Goal: Information Seeking & Learning: Learn about a topic

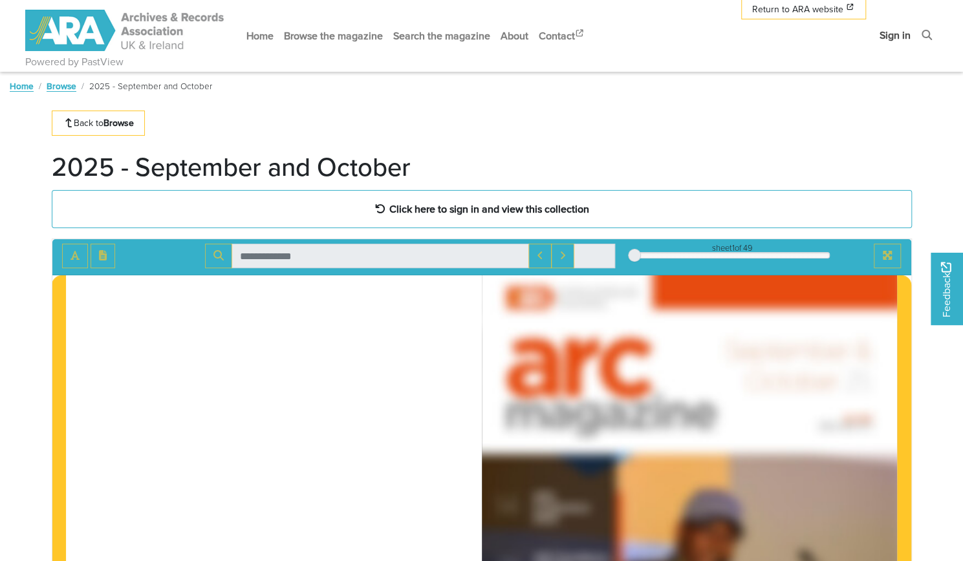
click at [891, 38] on link "Sign in" at bounding box center [894, 35] width 41 height 34
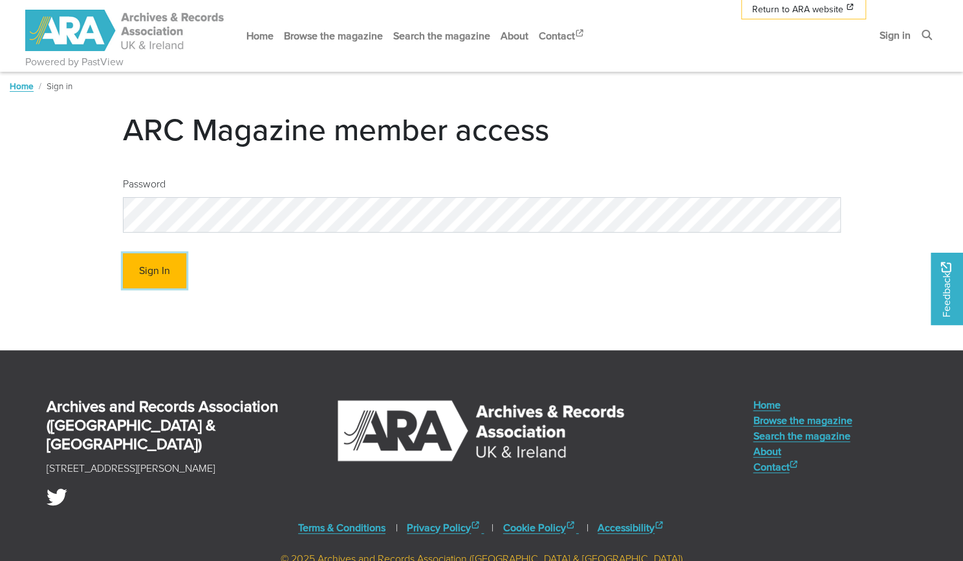
click at [160, 262] on button "Sign In" at bounding box center [154, 271] width 63 height 36
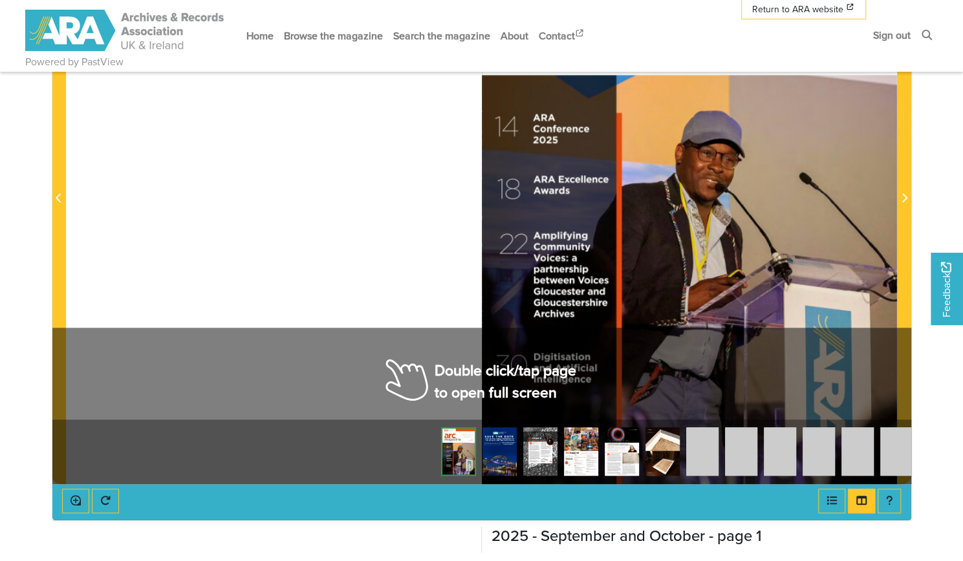
scroll to position [323, 0]
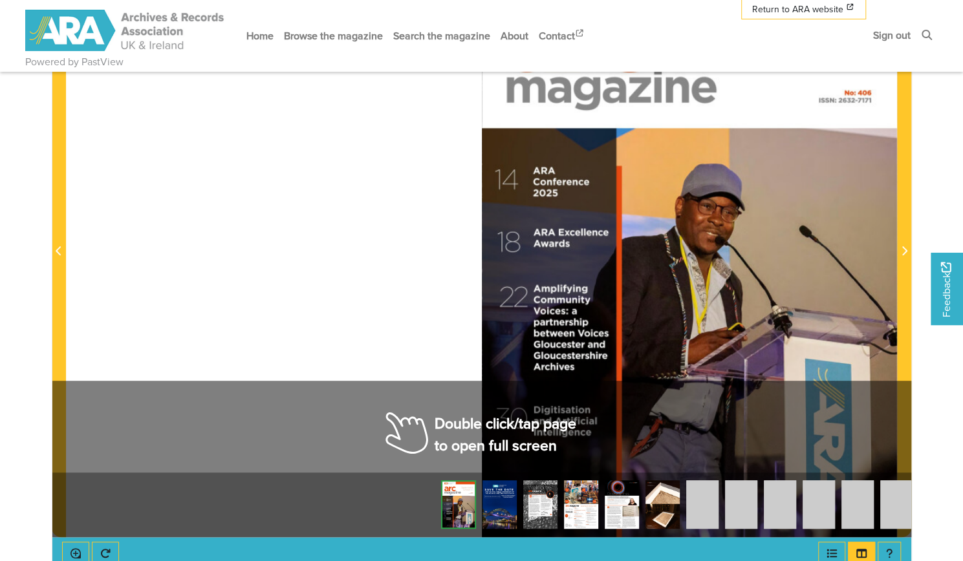
click at [497, 512] on img at bounding box center [499, 504] width 34 height 48
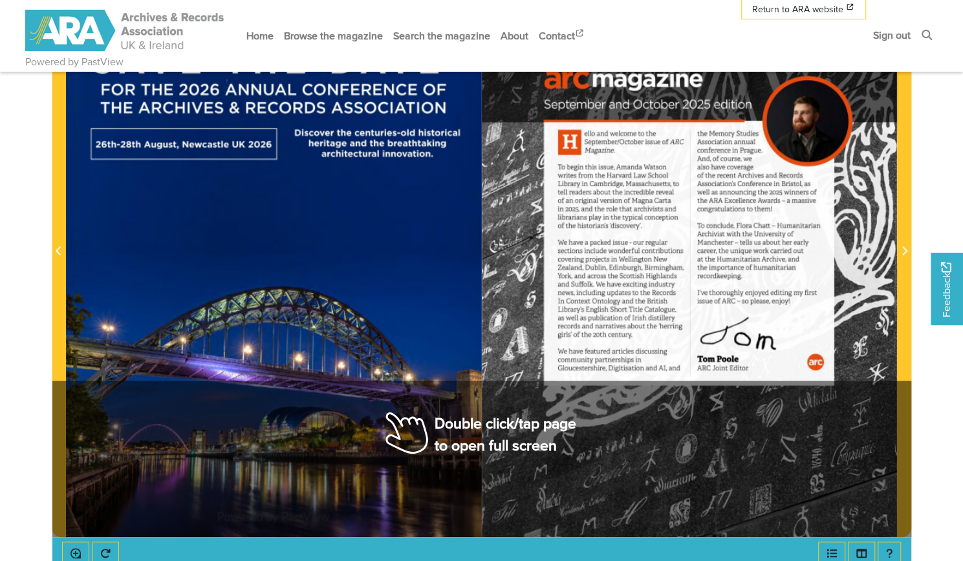
click at [756, 326] on div at bounding box center [689, 244] width 415 height 588
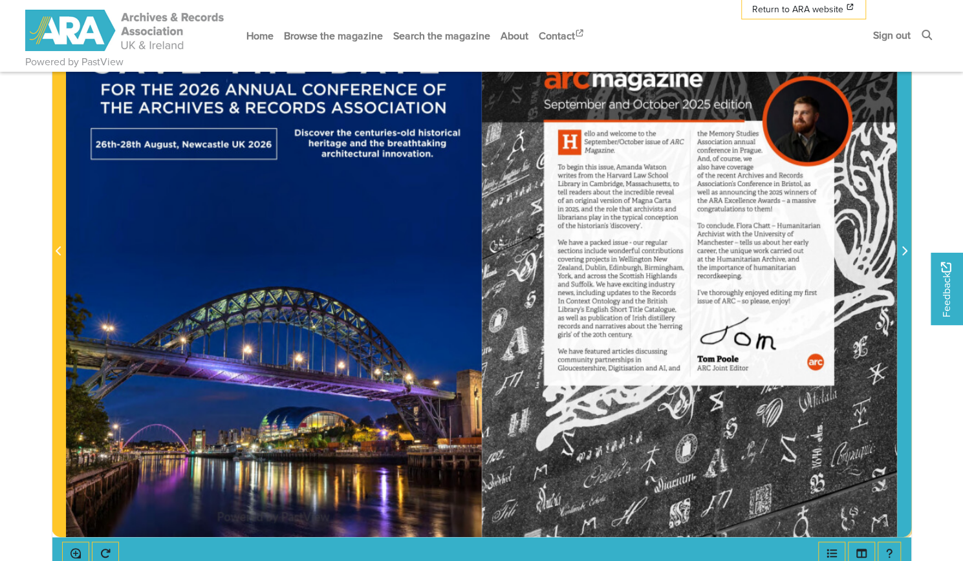
click at [897, 255] on button "Next Page" at bounding box center [904, 244] width 14 height 588
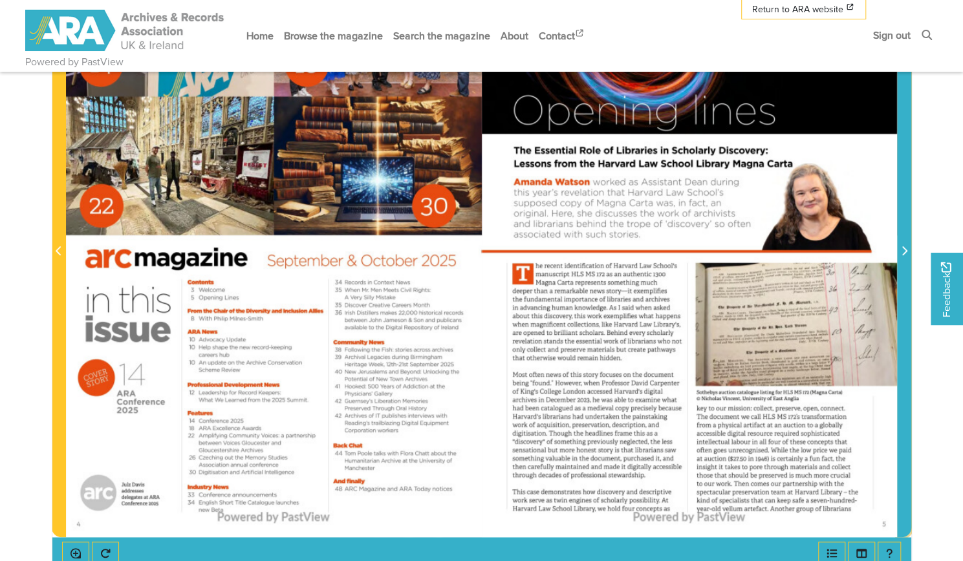
click at [905, 249] on icon "Next Page" at bounding box center [904, 250] width 5 height 9
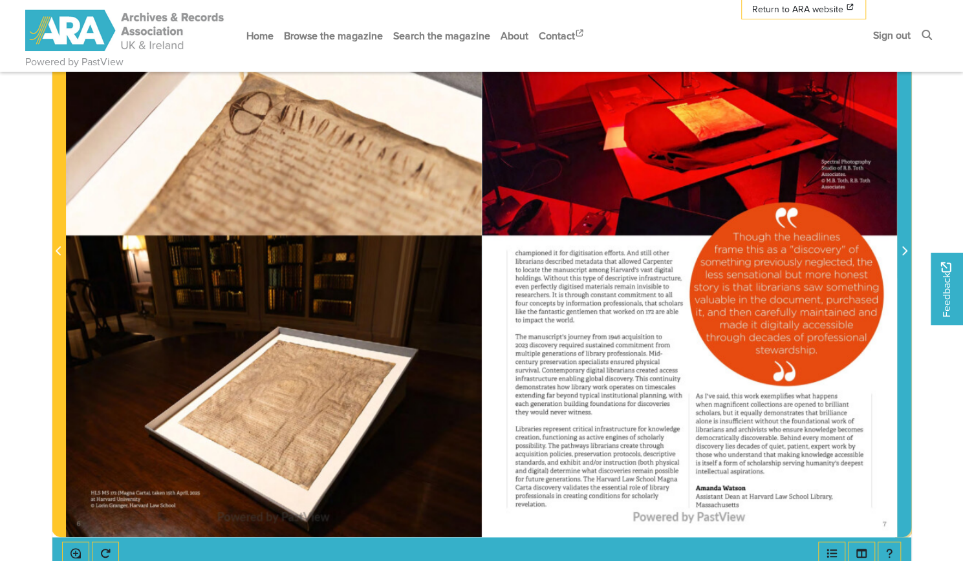
click at [905, 249] on icon "Next Page" at bounding box center [904, 250] width 5 height 9
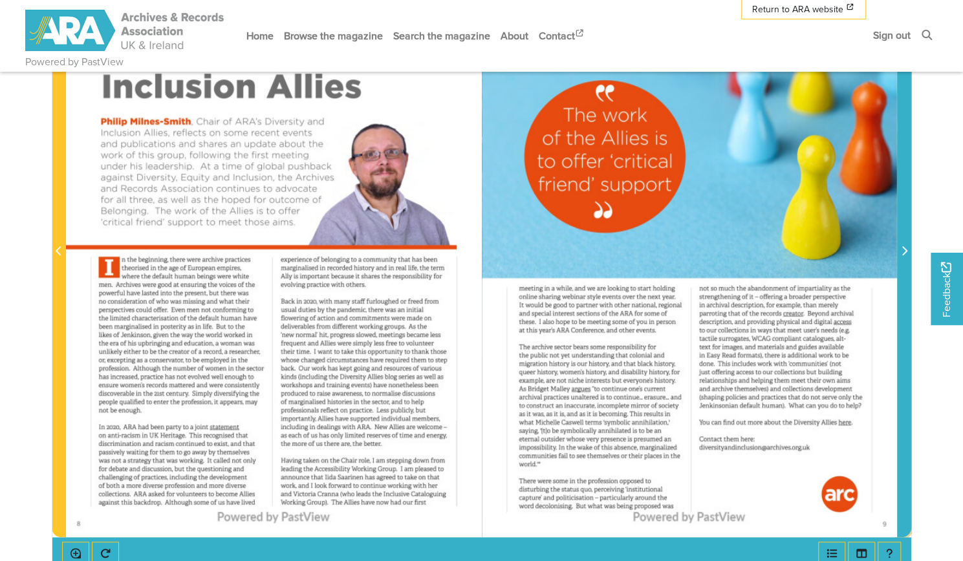
click at [905, 249] on icon "Next Page" at bounding box center [904, 250] width 5 height 9
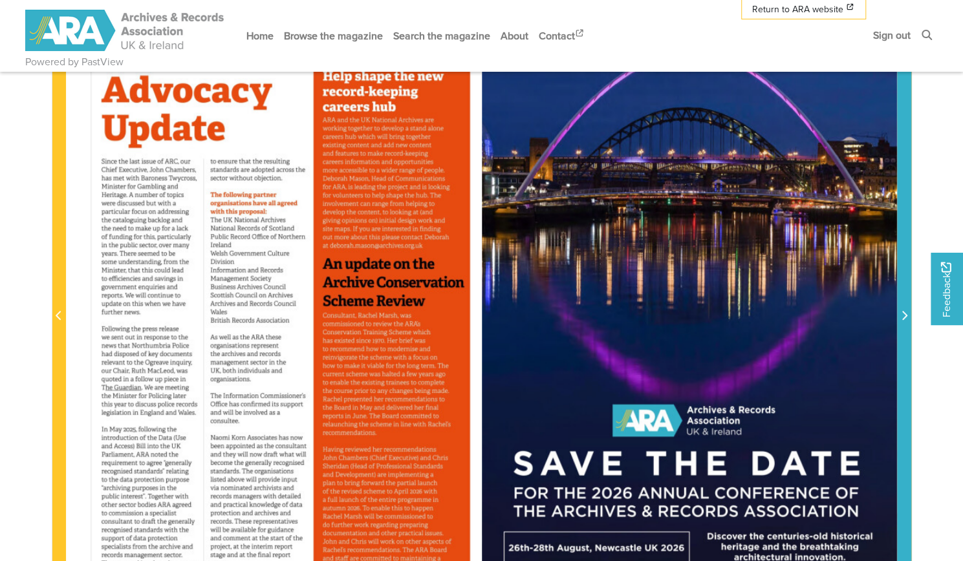
scroll to position [323, 0]
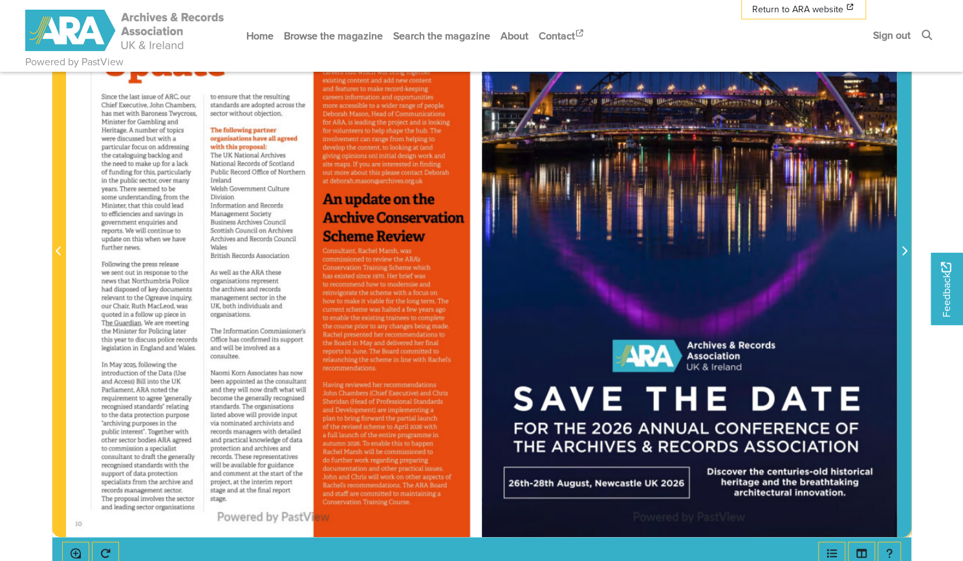
click at [903, 250] on icon "Next Page" at bounding box center [904, 251] width 6 height 10
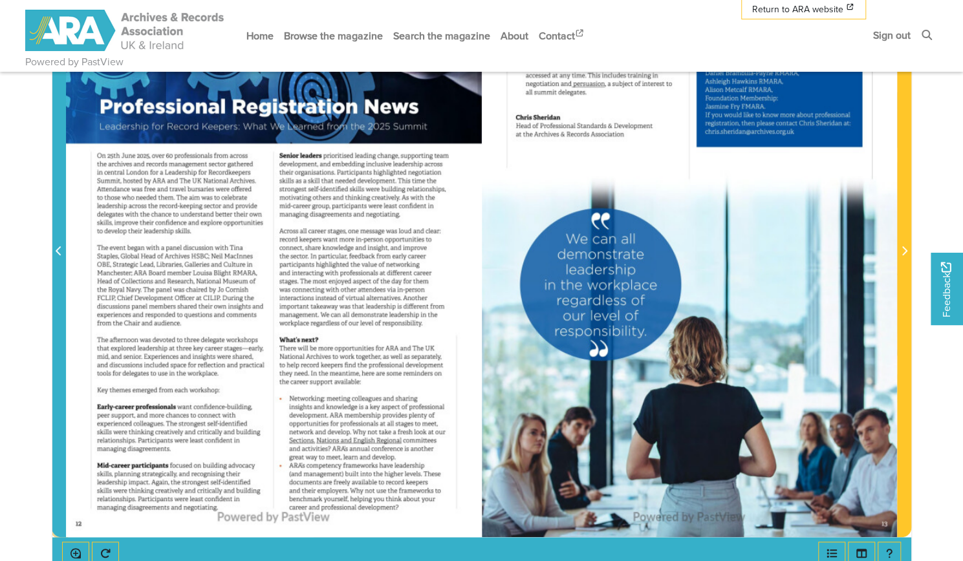
click at [59, 246] on icon "Previous Page" at bounding box center [58, 250] width 5 height 9
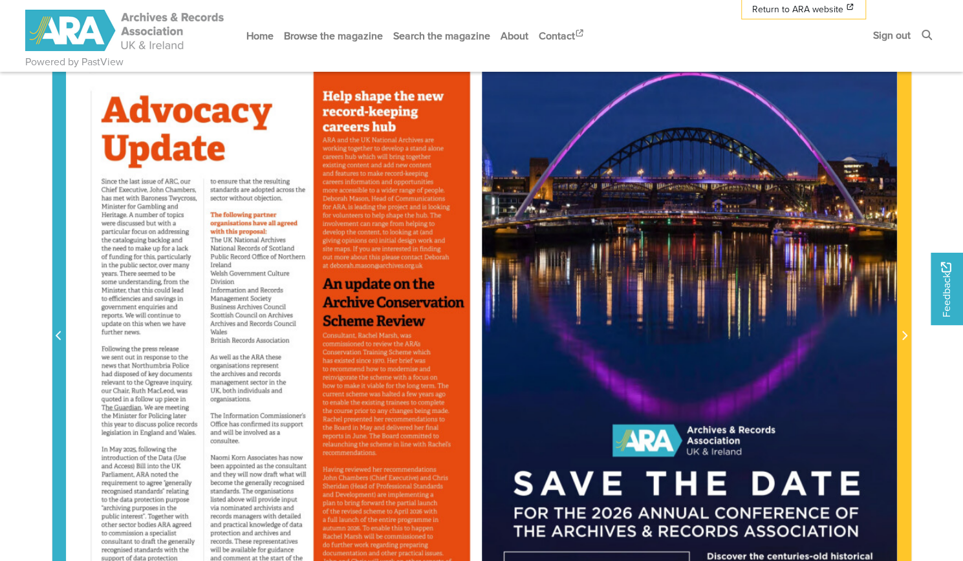
scroll to position [259, 0]
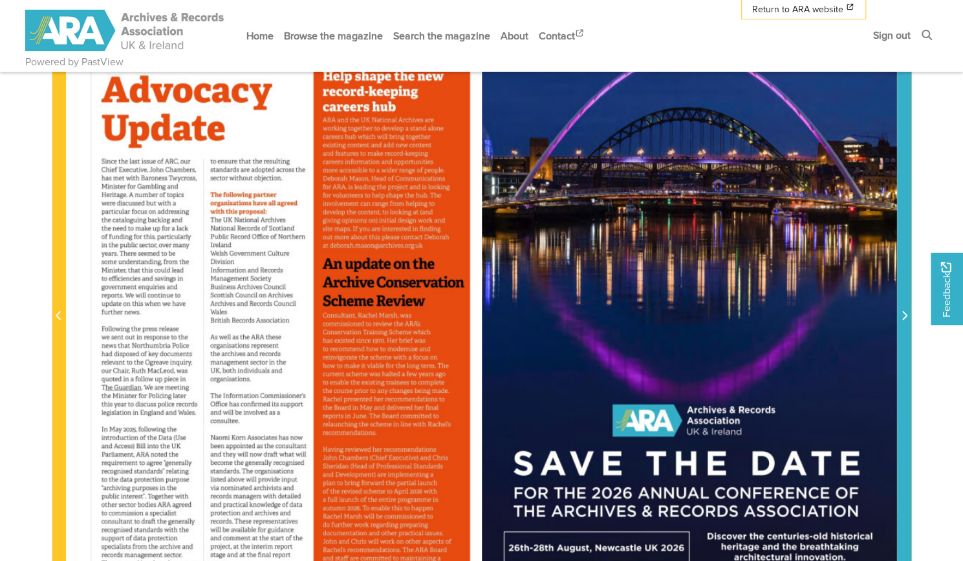
click at [904, 312] on icon "Next Page" at bounding box center [904, 315] width 5 height 9
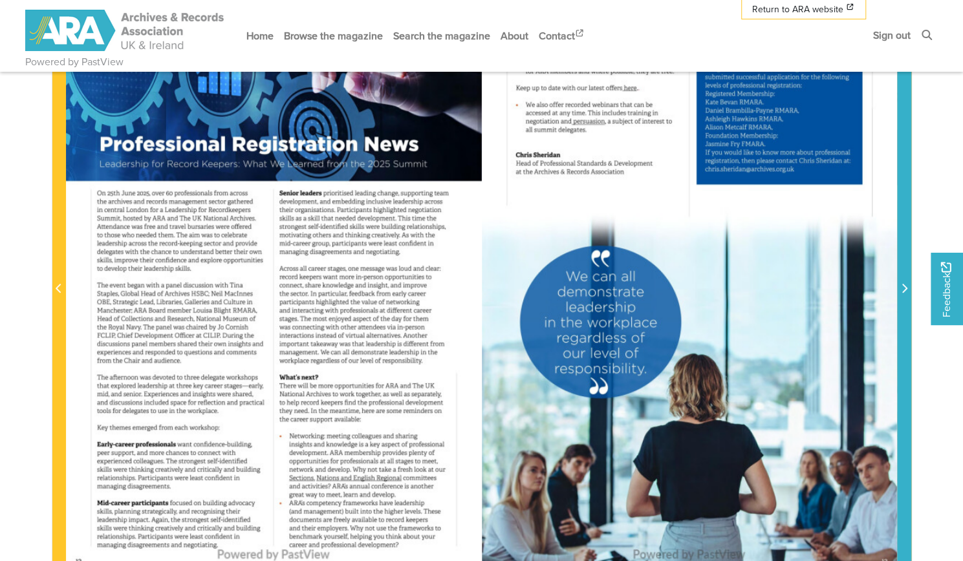
scroll to position [259, 0]
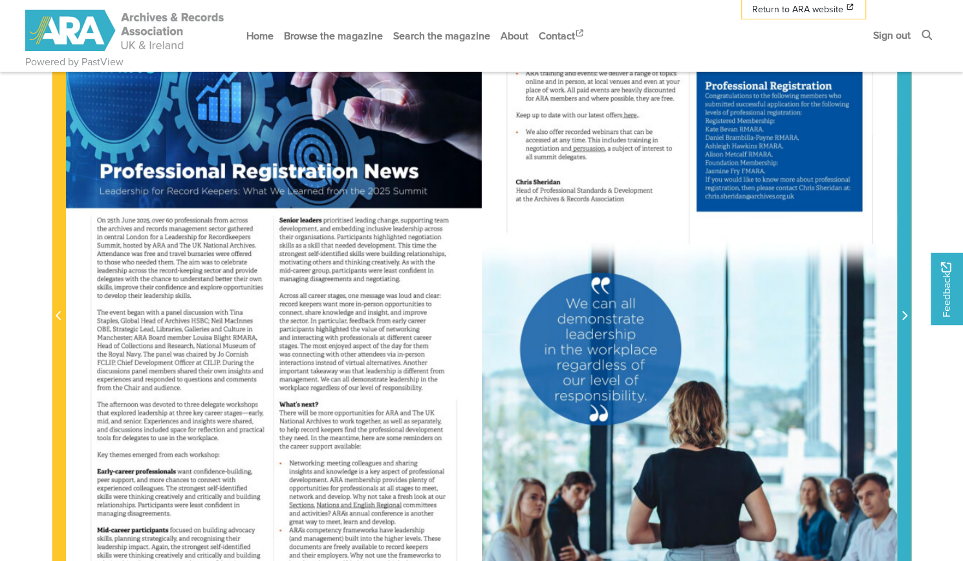
click at [904, 312] on icon "Next Page" at bounding box center [904, 315] width 5 height 9
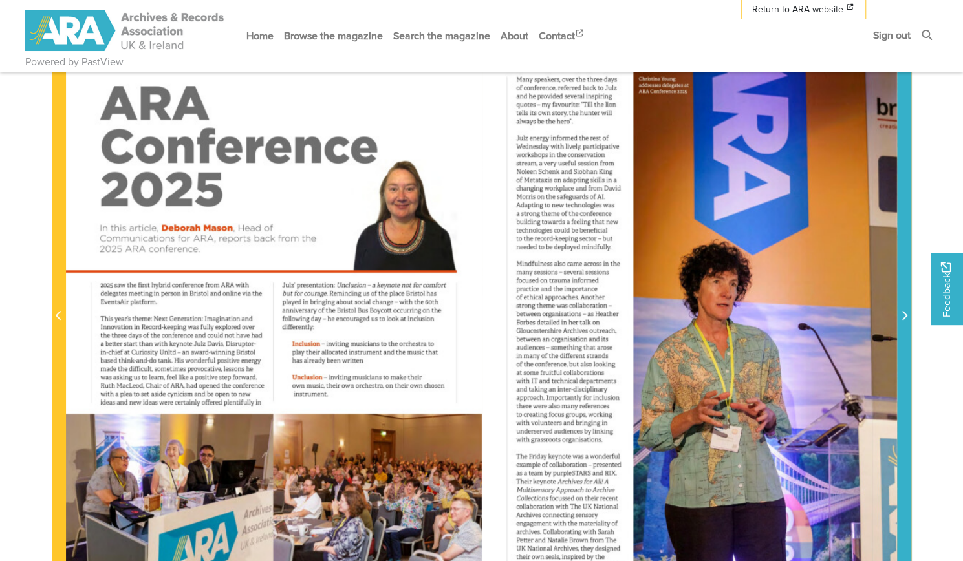
click at [904, 312] on icon "Next Page" at bounding box center [904, 315] width 5 height 9
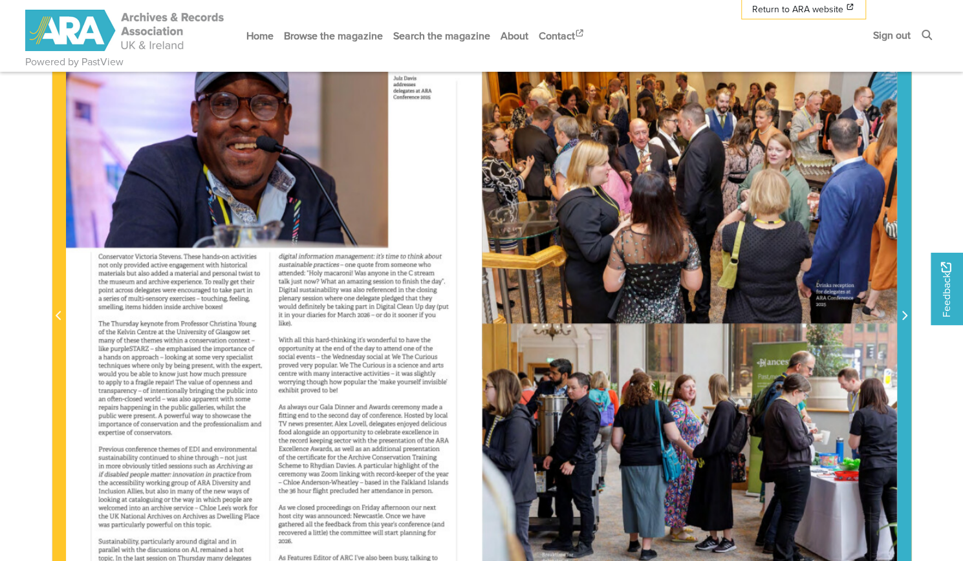
click at [904, 312] on icon "Next Page" at bounding box center [904, 315] width 5 height 9
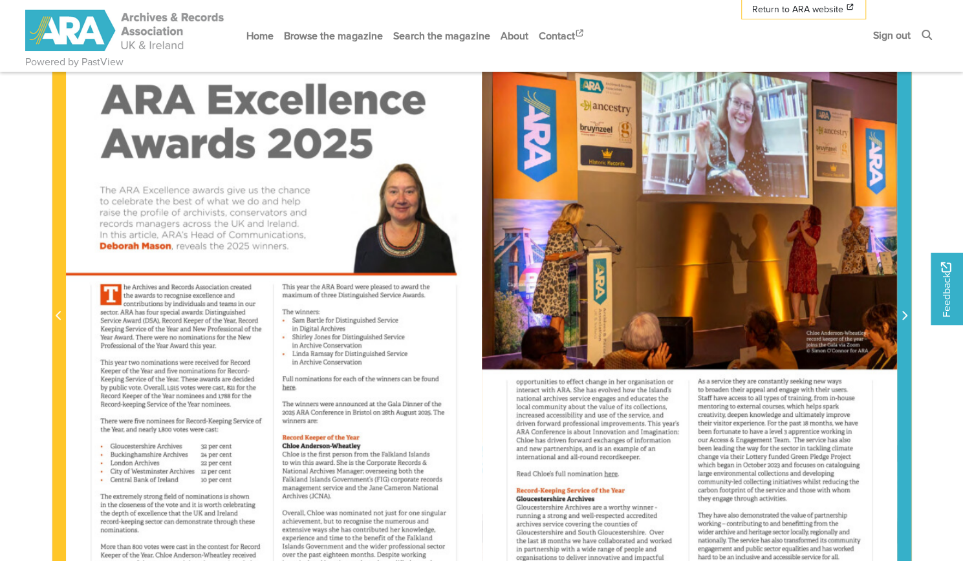
click at [904, 312] on icon "Next Page" at bounding box center [904, 315] width 5 height 9
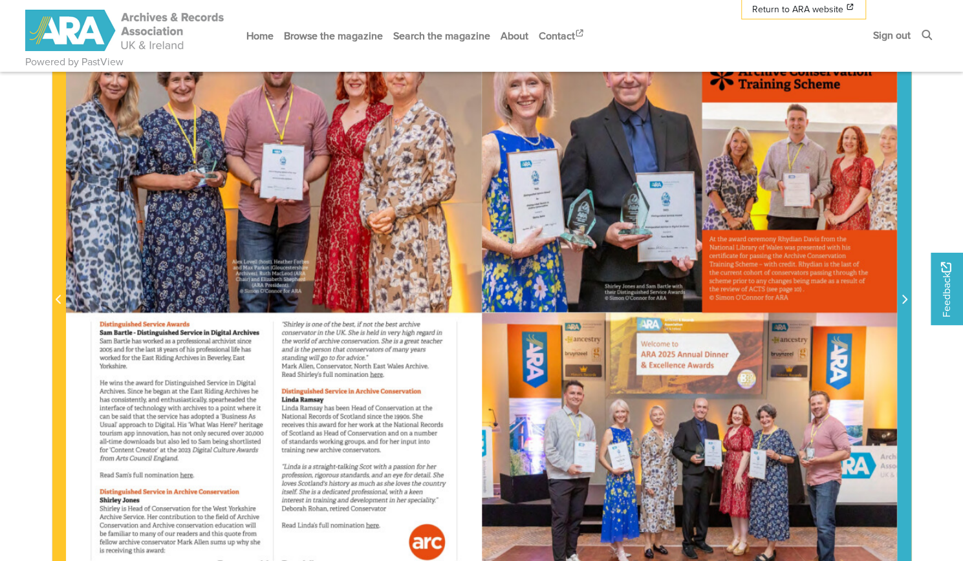
scroll to position [259, 0]
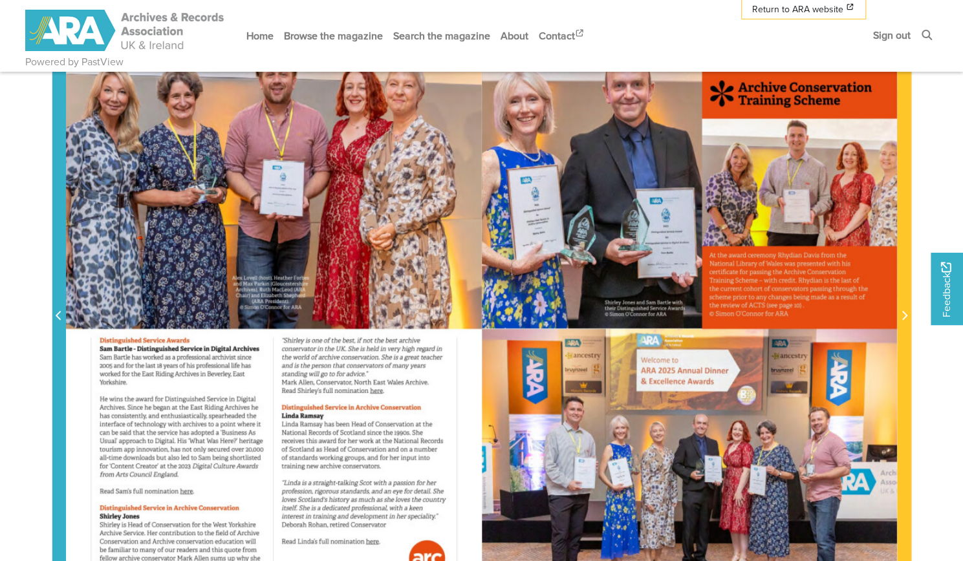
click at [58, 306] on span "Previous Page" at bounding box center [58, 308] width 13 height 586
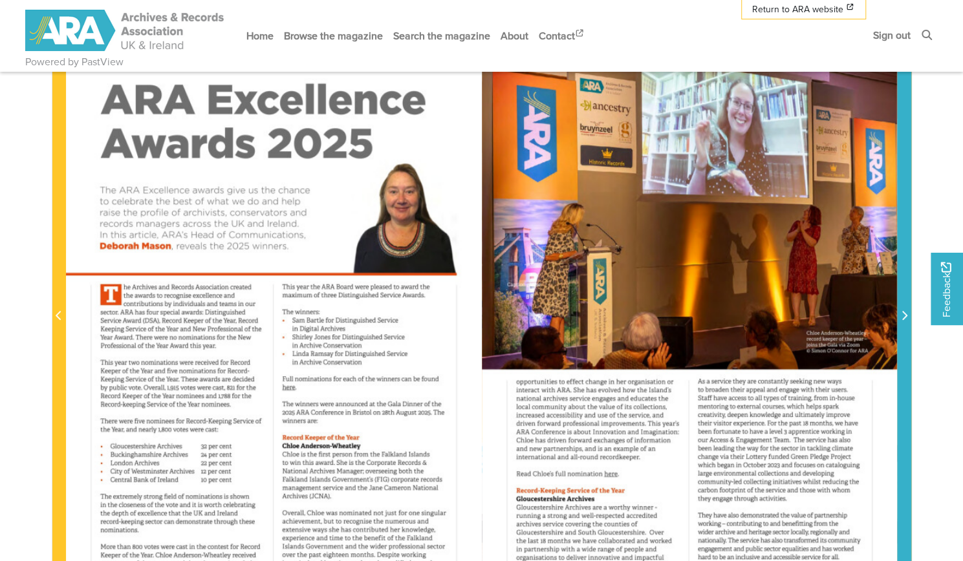
click at [907, 316] on span "Next Page" at bounding box center [903, 316] width 13 height 16
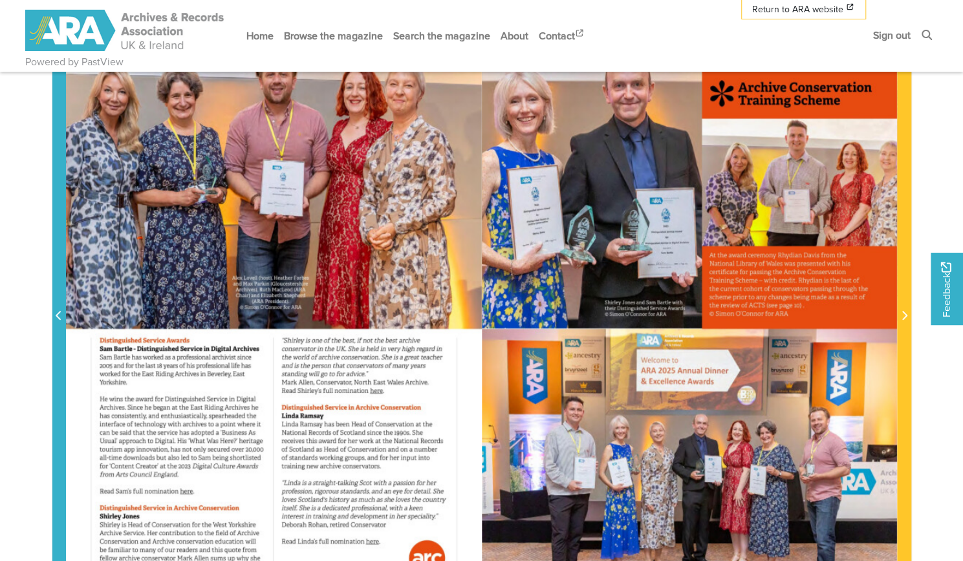
click at [62, 314] on span "Previous Page" at bounding box center [58, 316] width 13 height 16
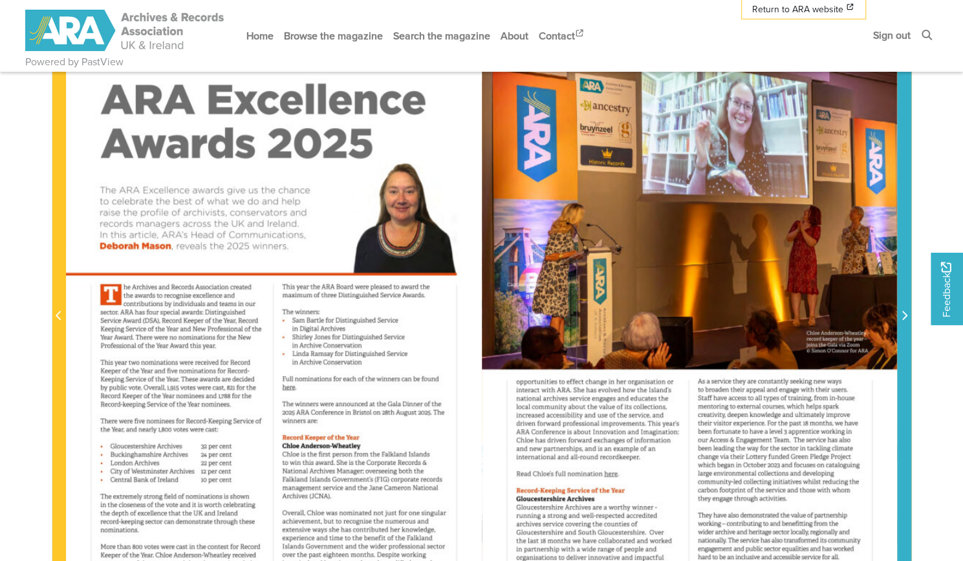
click at [909, 308] on span "Next Page" at bounding box center [903, 316] width 13 height 16
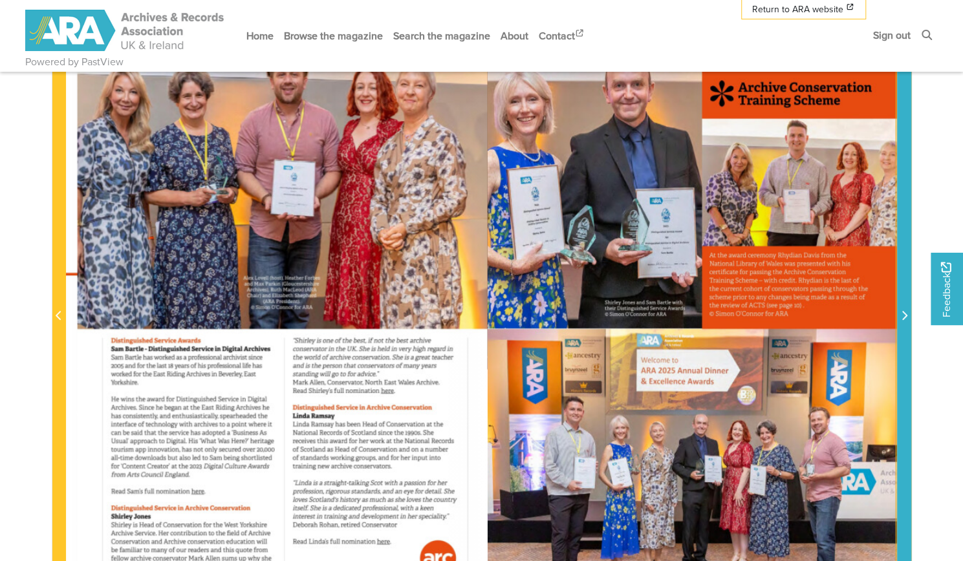
click at [909, 308] on span "Next Page" at bounding box center [903, 316] width 13 height 16
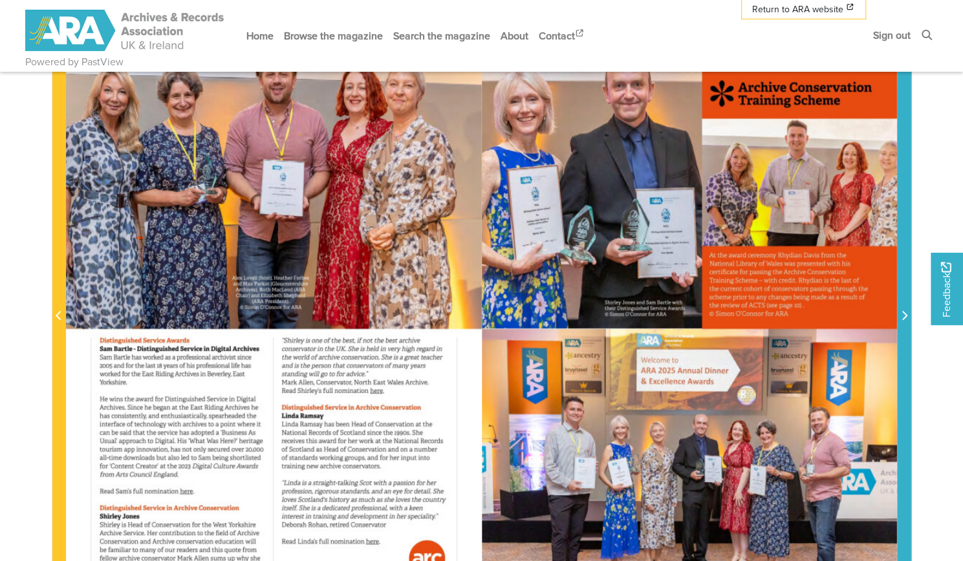
click at [907, 316] on span "Next Page" at bounding box center [903, 316] width 13 height 16
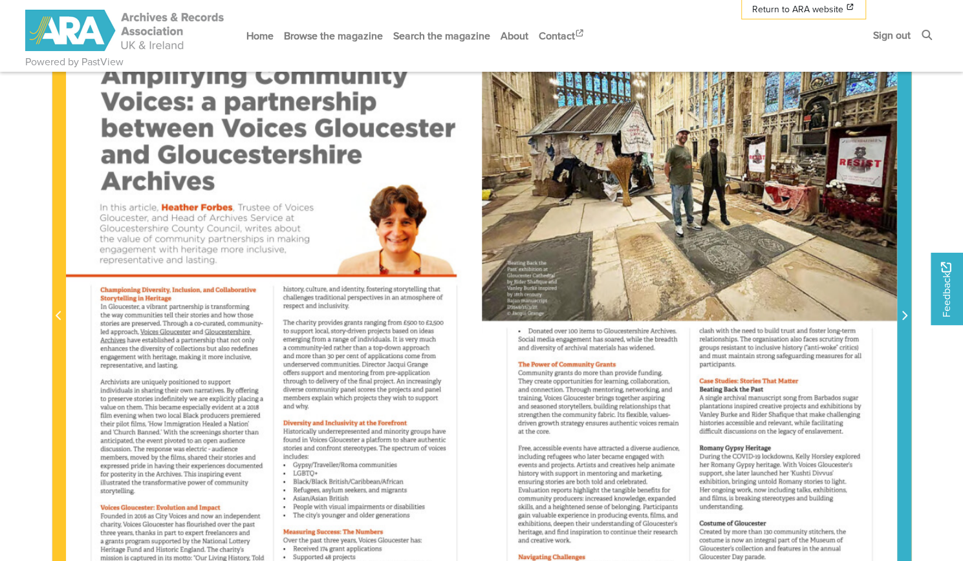
click at [907, 316] on span "Next Page" at bounding box center [903, 316] width 13 height 16
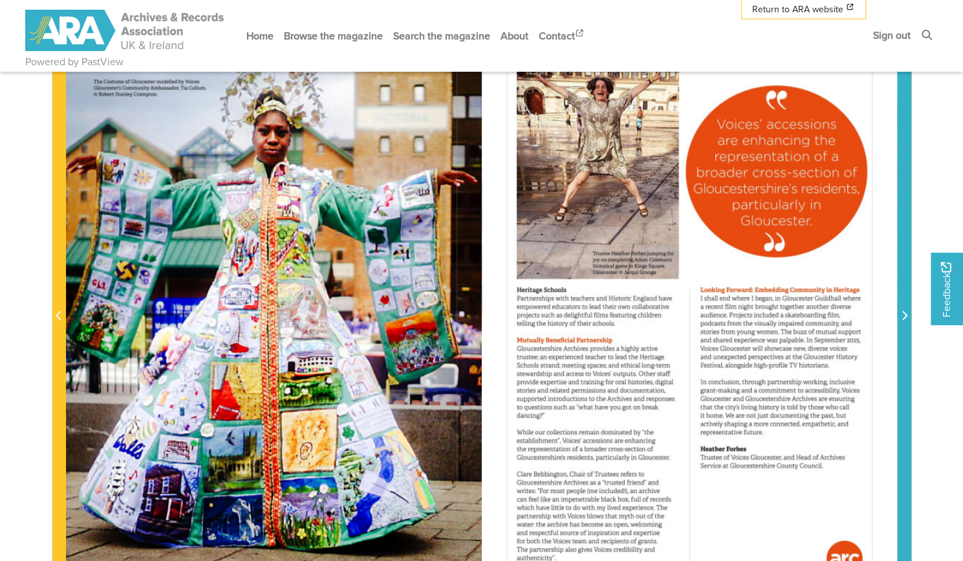
click at [907, 316] on span "Next Page" at bounding box center [903, 316] width 13 height 16
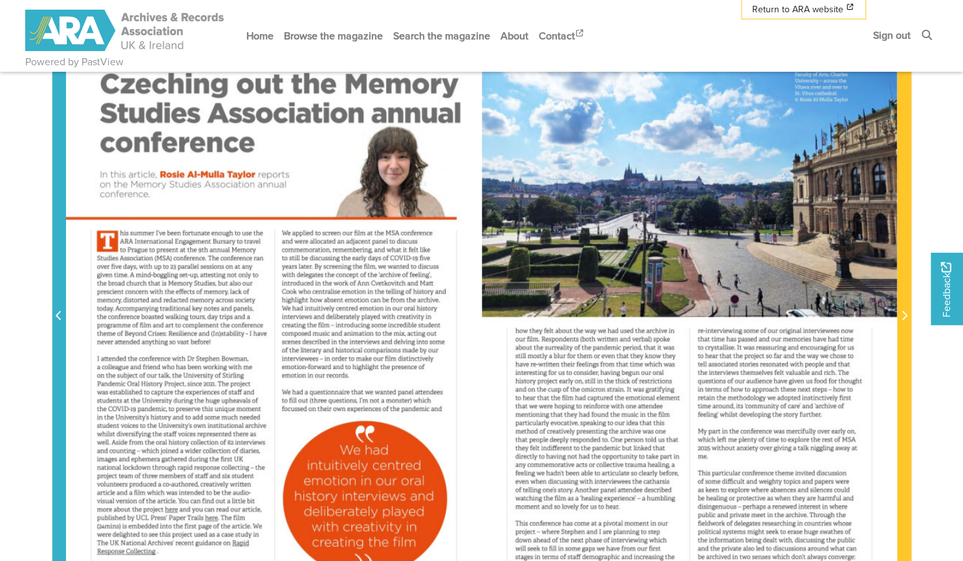
click at [58, 317] on icon "Previous Page" at bounding box center [59, 315] width 6 height 10
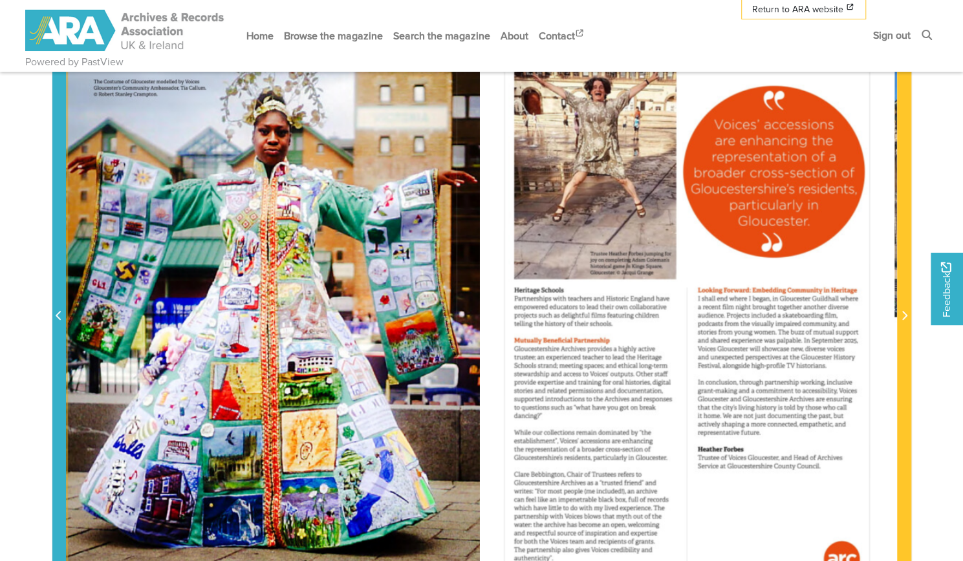
click at [58, 317] on icon "Previous Page" at bounding box center [59, 315] width 6 height 10
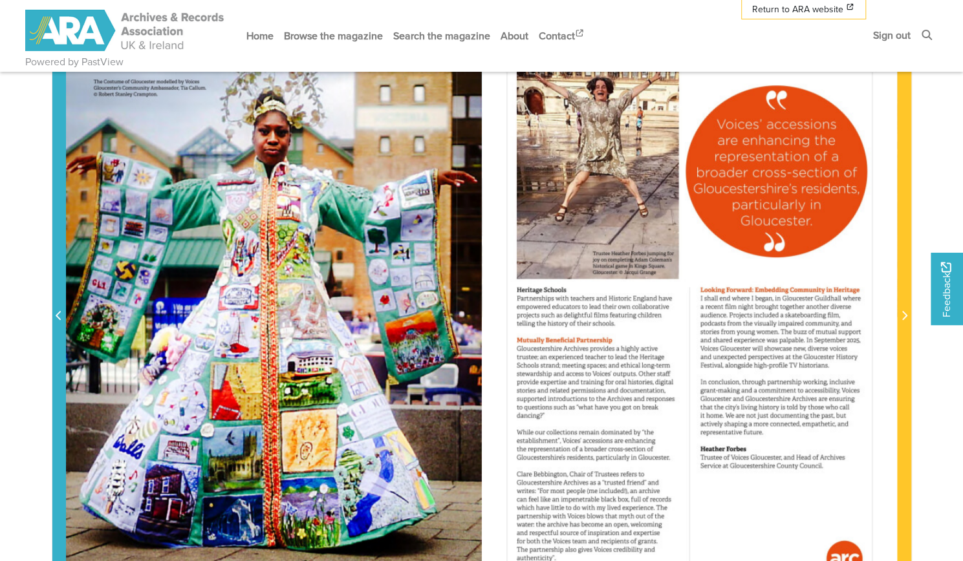
click at [58, 317] on icon "Previous Page" at bounding box center [59, 315] width 6 height 10
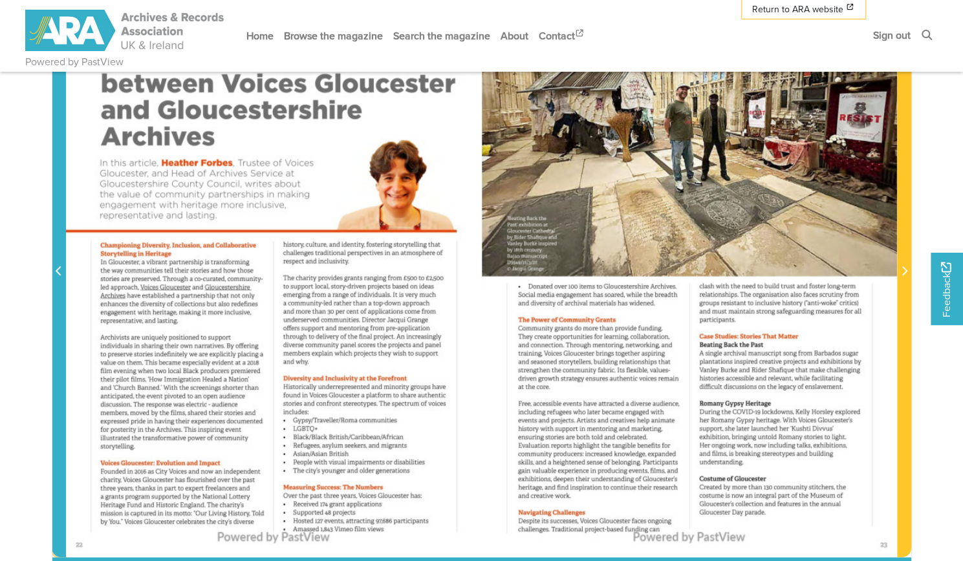
scroll to position [323, 0]
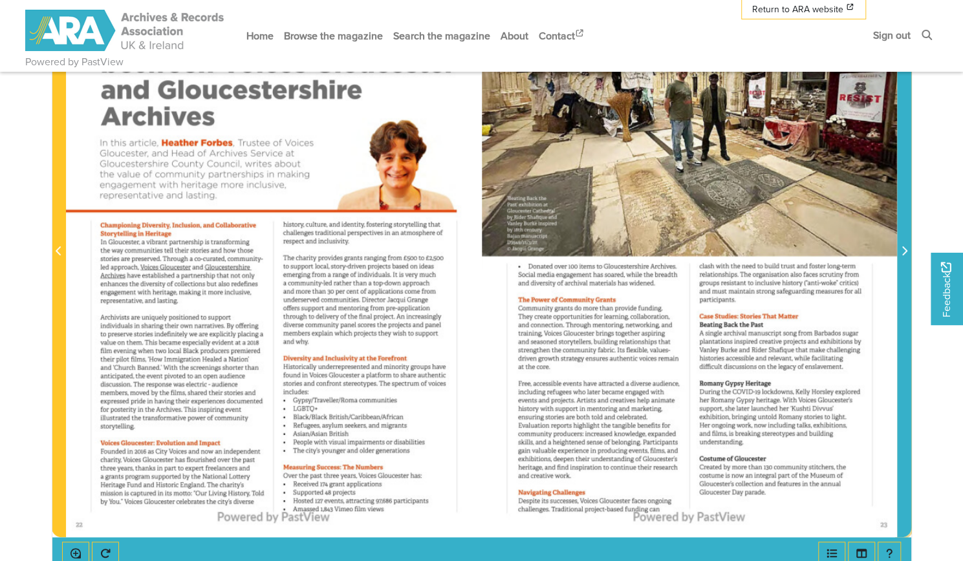
click at [908, 251] on span "Next Page" at bounding box center [903, 252] width 13 height 16
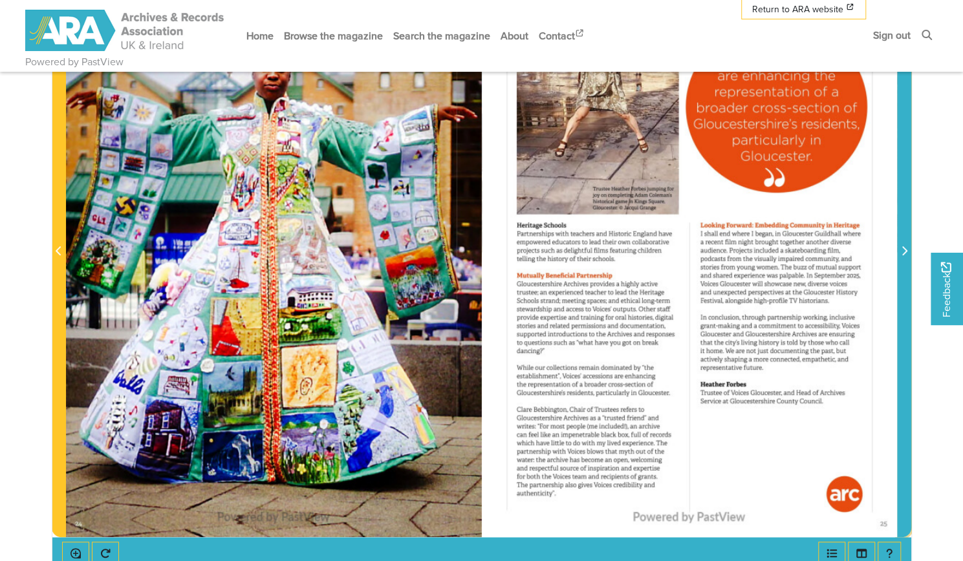
click at [908, 251] on span "Next Page" at bounding box center [903, 252] width 13 height 16
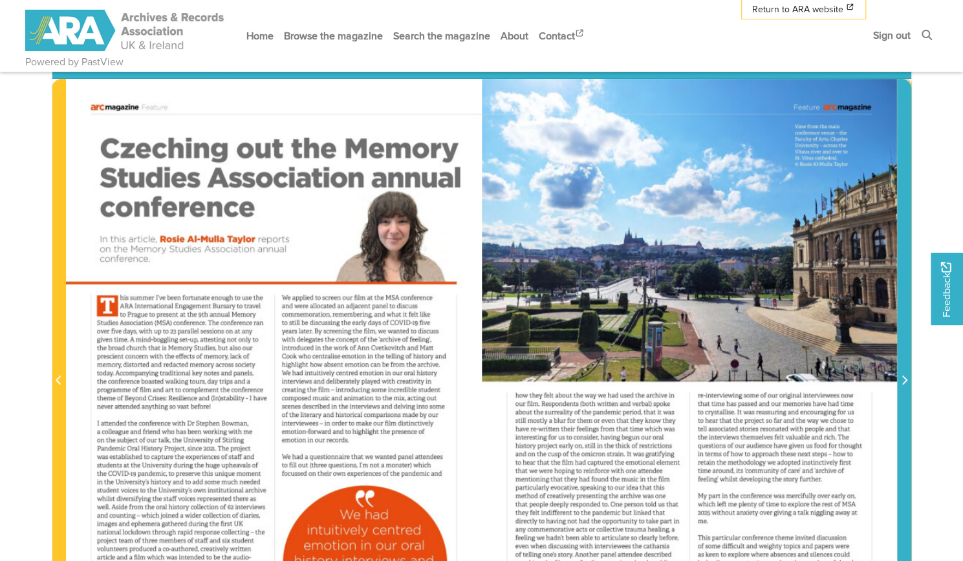
scroll to position [259, 0]
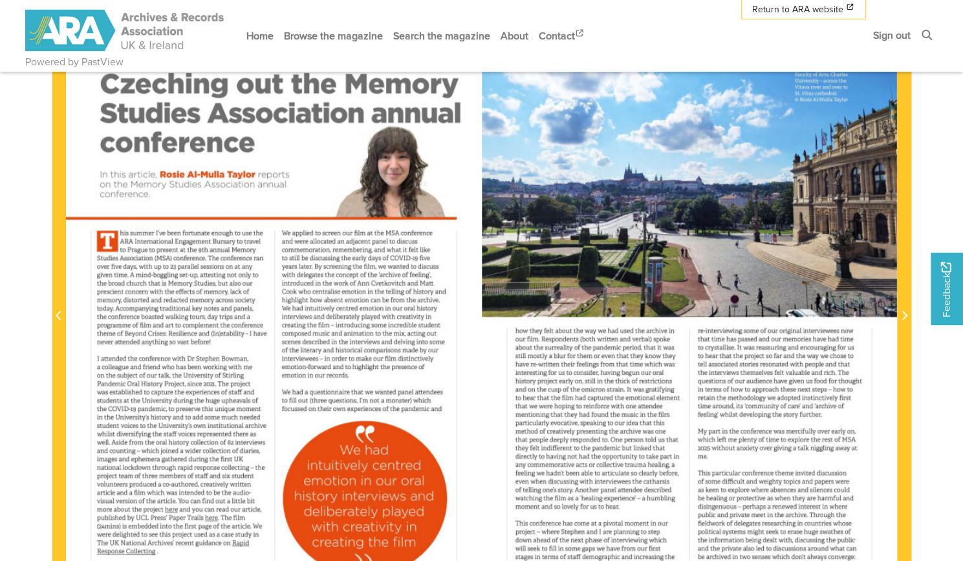
click at [892, 314] on div at bounding box center [689, 308] width 415 height 588
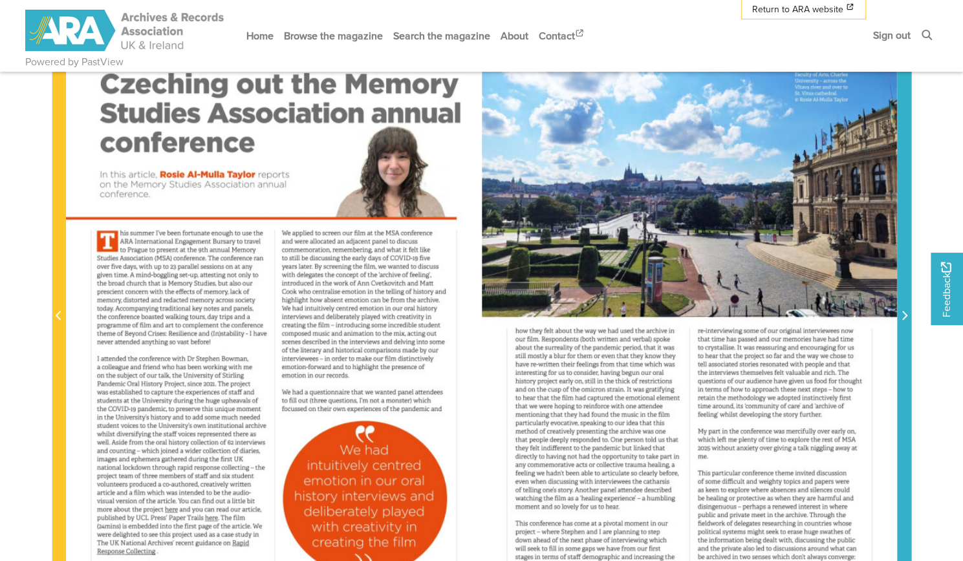
click at [905, 315] on icon "Next Page" at bounding box center [904, 315] width 5 height 9
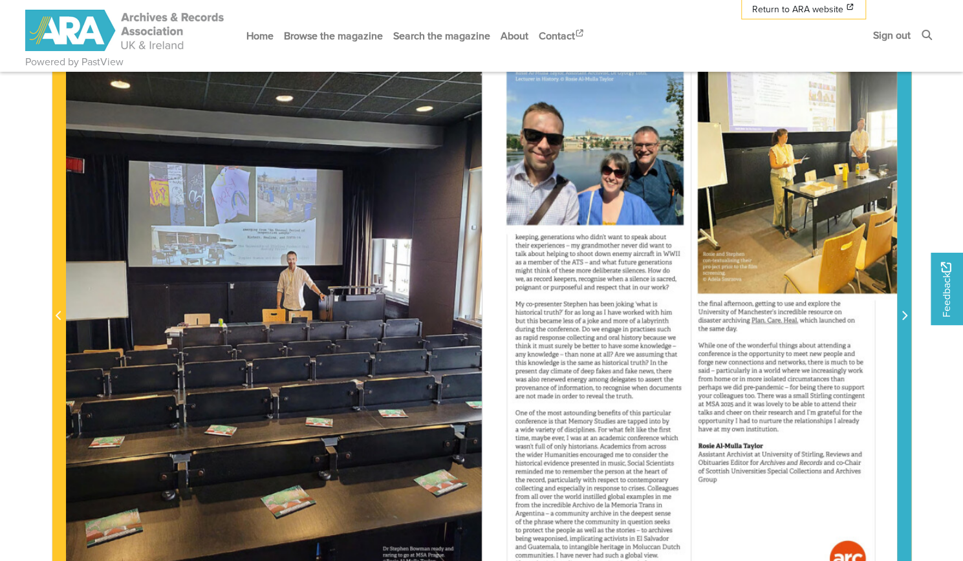
click at [905, 315] on icon "Next Page" at bounding box center [904, 315] width 5 height 9
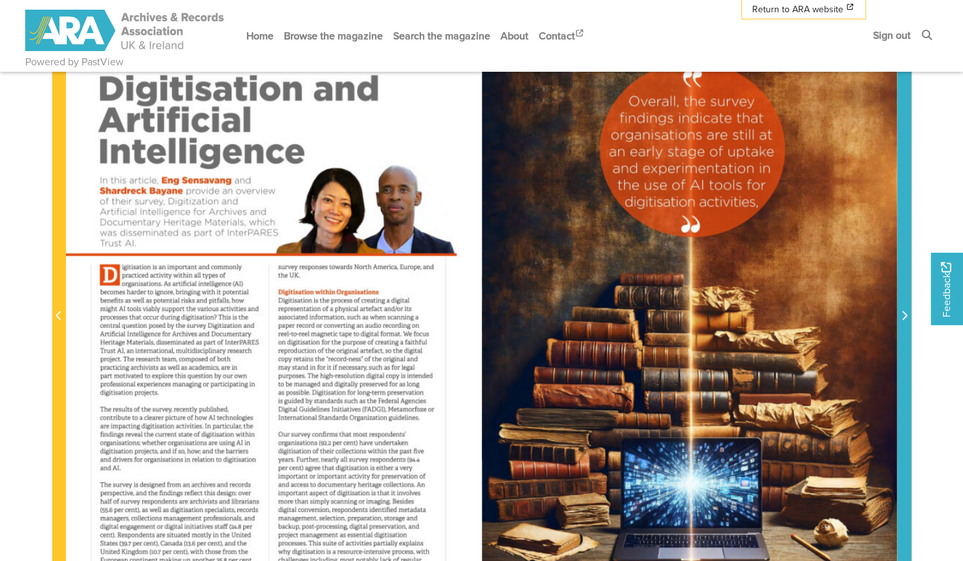
click at [905, 315] on icon "Next Page" at bounding box center [904, 315] width 5 height 9
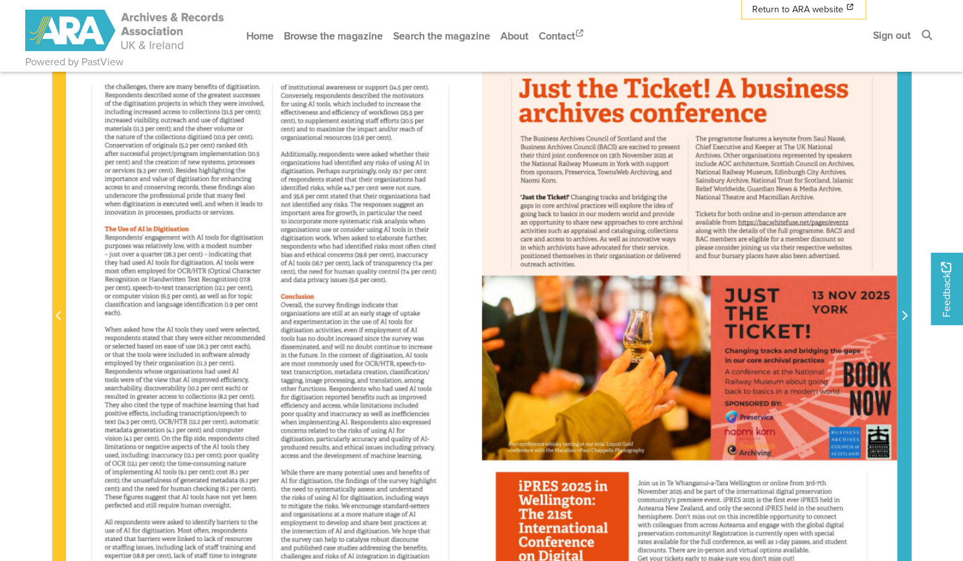
click at [905, 315] on icon "Next Page" at bounding box center [904, 315] width 5 height 9
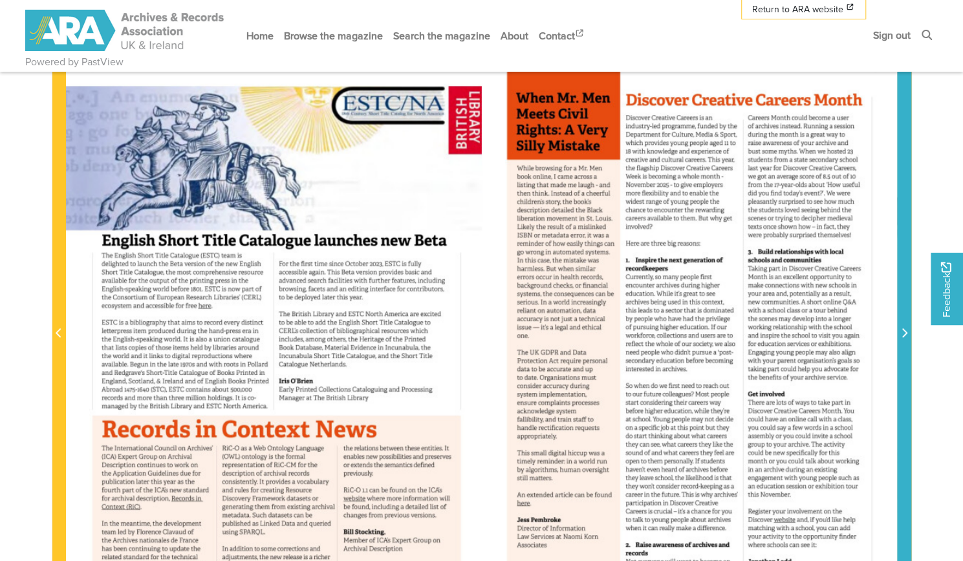
scroll to position [259, 0]
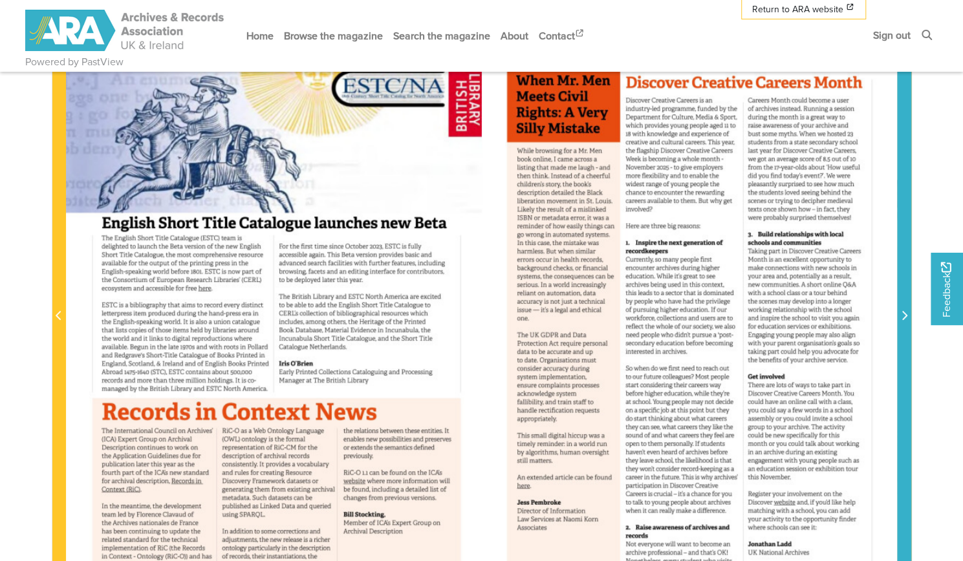
click at [905, 315] on icon "Next Page" at bounding box center [904, 315] width 5 height 9
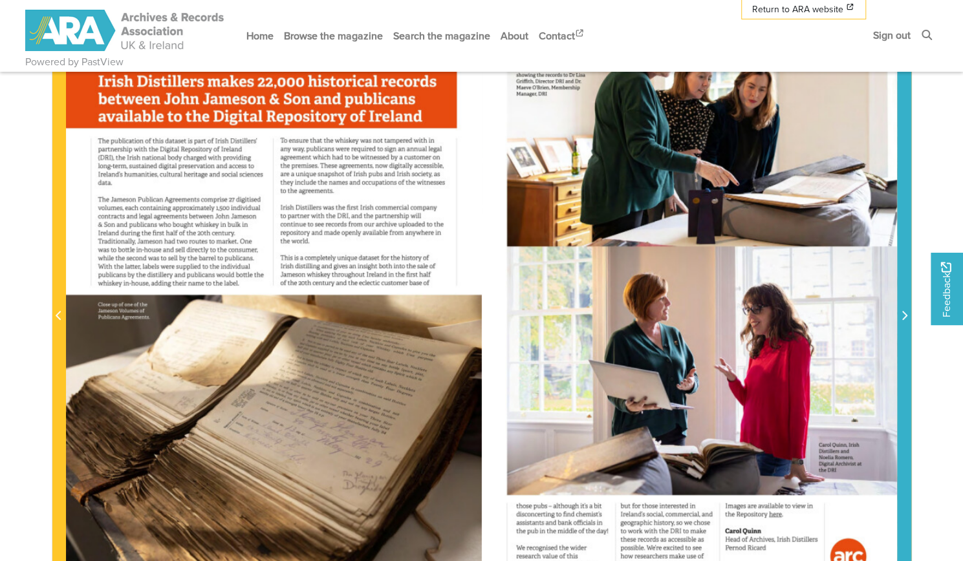
click at [905, 315] on icon "Next Page" at bounding box center [904, 315] width 5 height 9
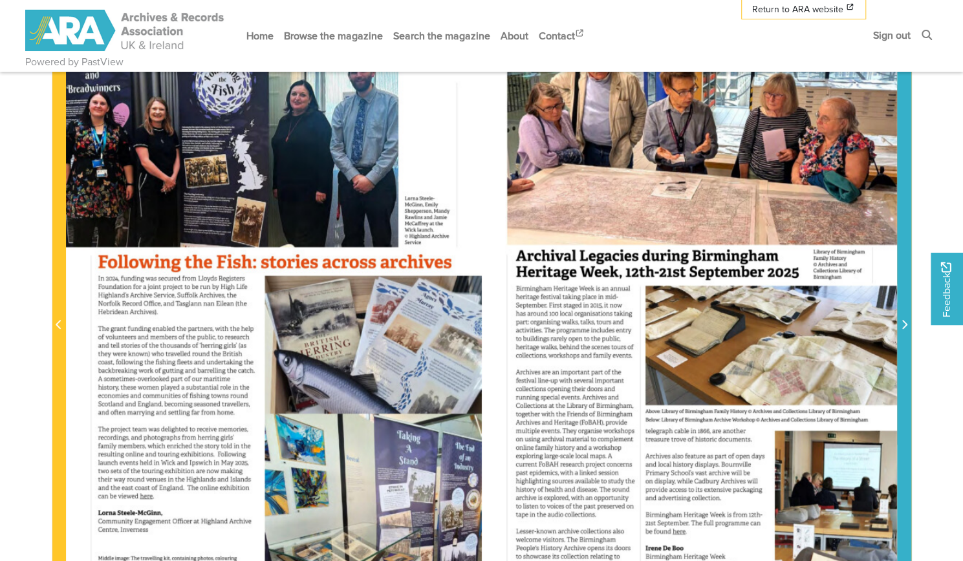
scroll to position [259, 0]
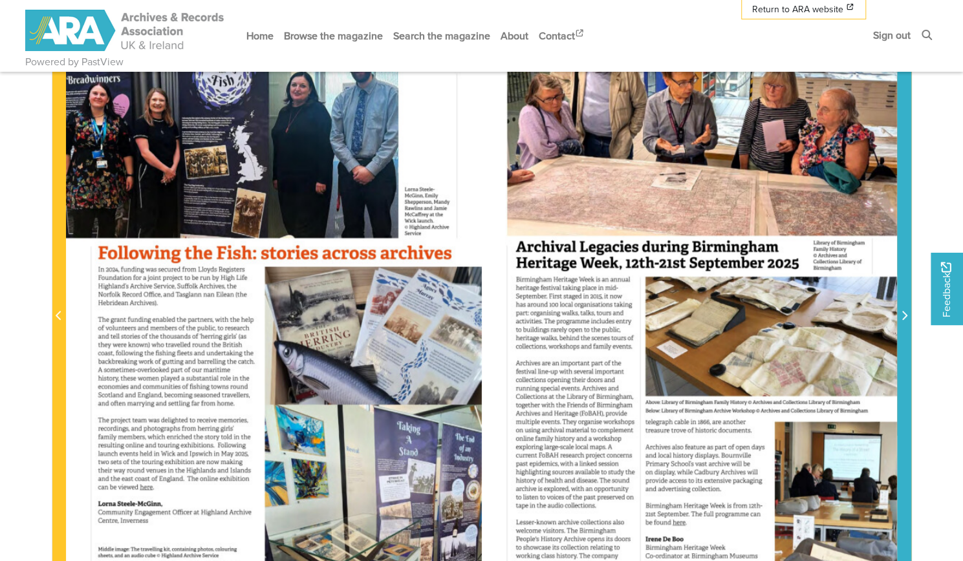
click at [902, 314] on icon "Next Page" at bounding box center [904, 315] width 6 height 10
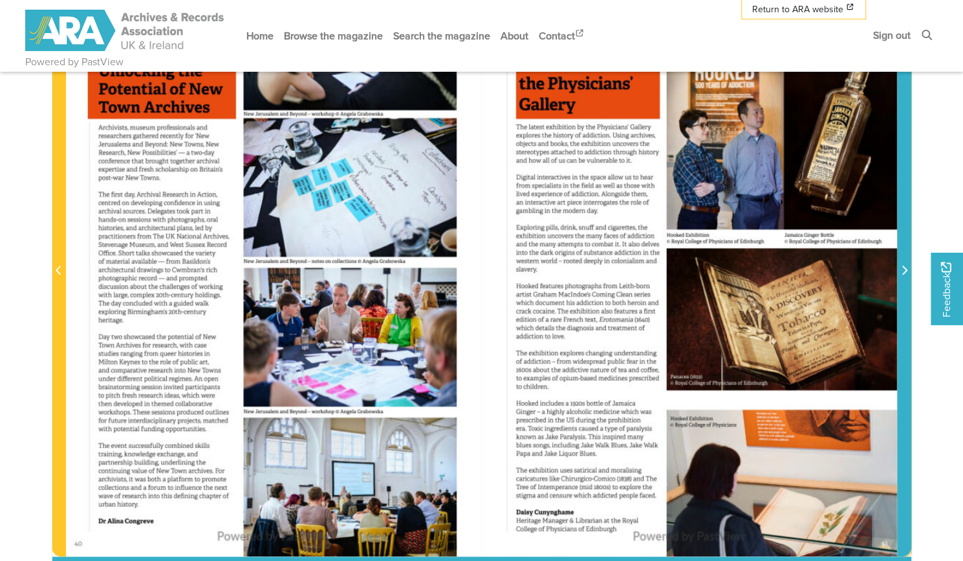
scroll to position [323, 0]
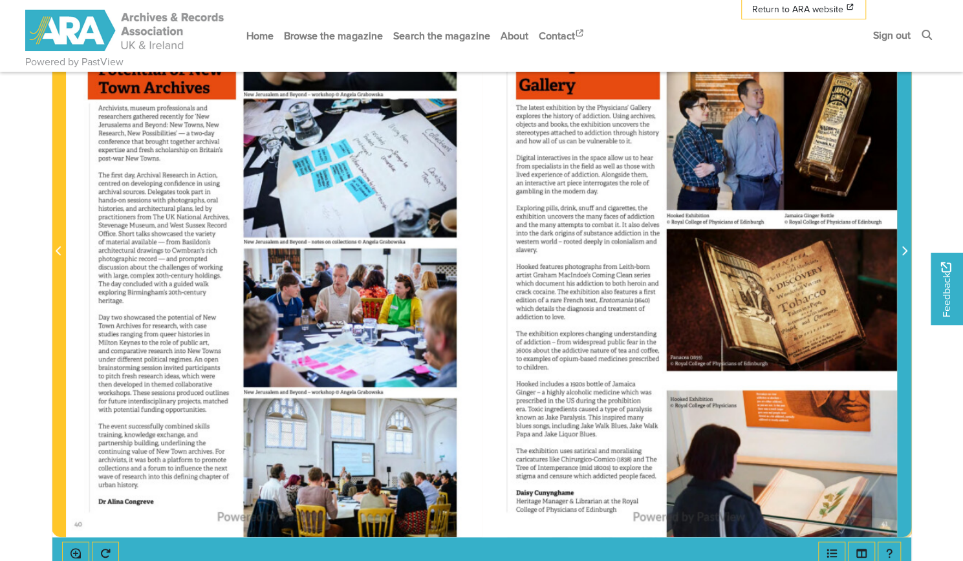
click at [902, 314] on span "Next Page" at bounding box center [903, 243] width 13 height 586
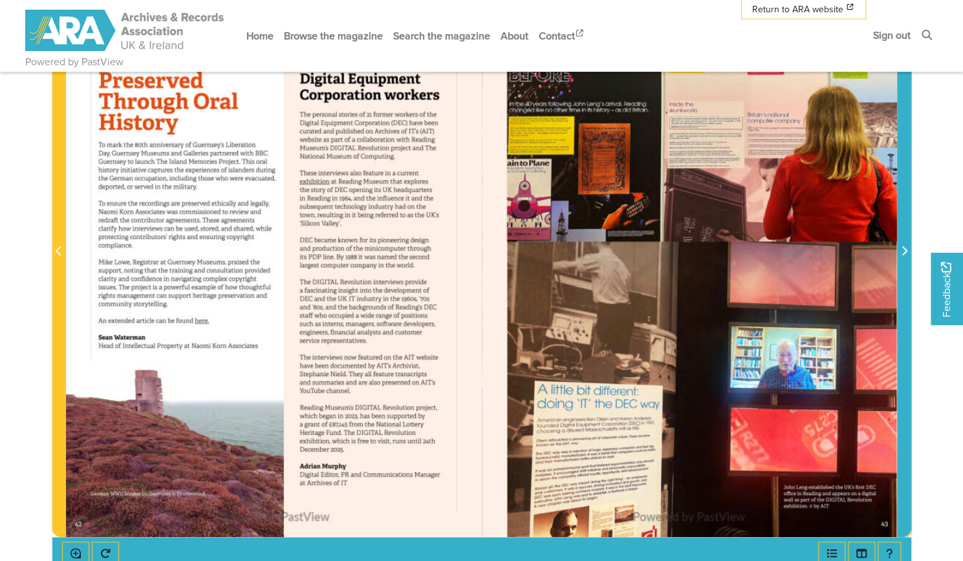
click at [902, 314] on span "Next Page" at bounding box center [903, 243] width 13 height 586
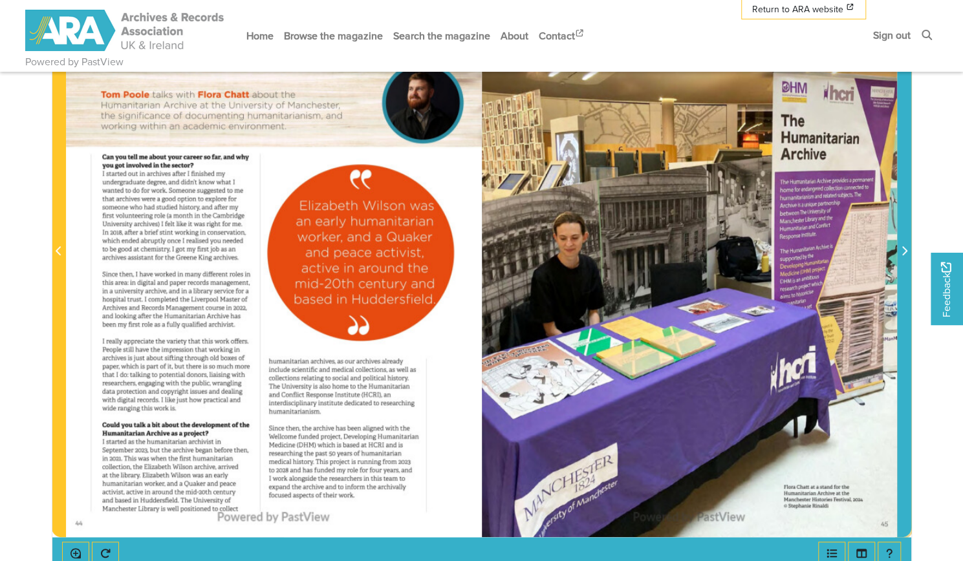
click at [902, 314] on span "Next Page" at bounding box center [903, 243] width 13 height 586
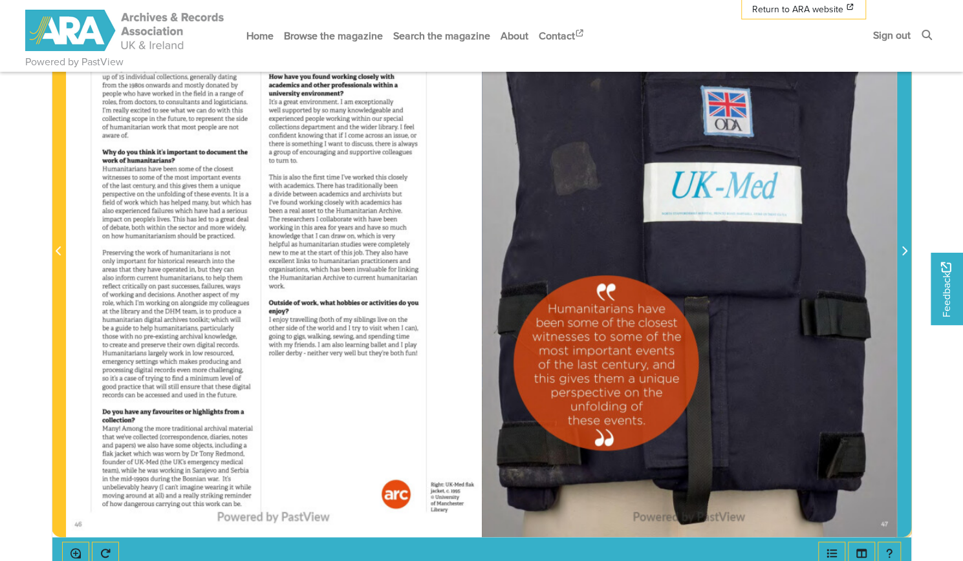
click at [902, 314] on span "Next Page" at bounding box center [903, 243] width 13 height 586
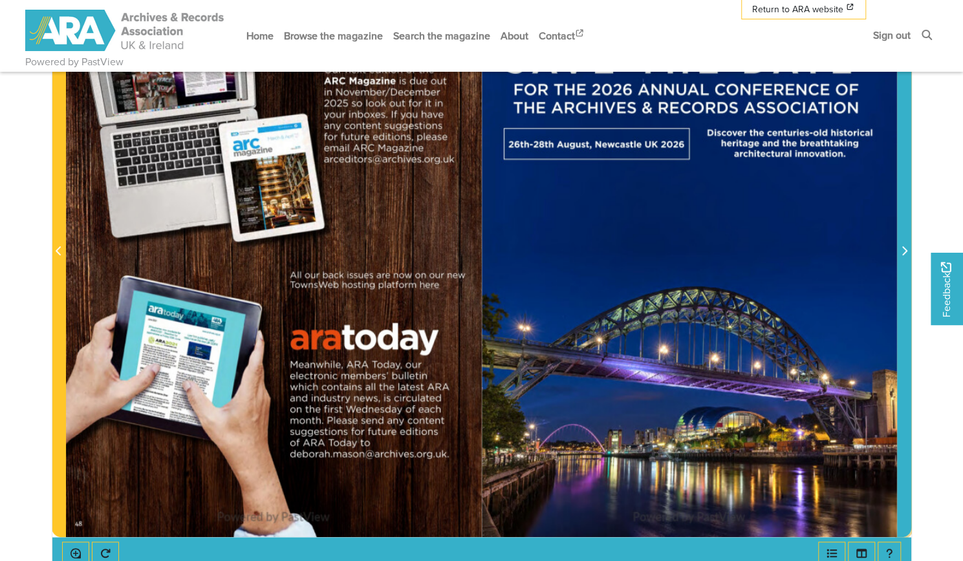
click at [902, 314] on span "Next Page" at bounding box center [903, 243] width 13 height 586
